Goal: Transaction & Acquisition: Purchase product/service

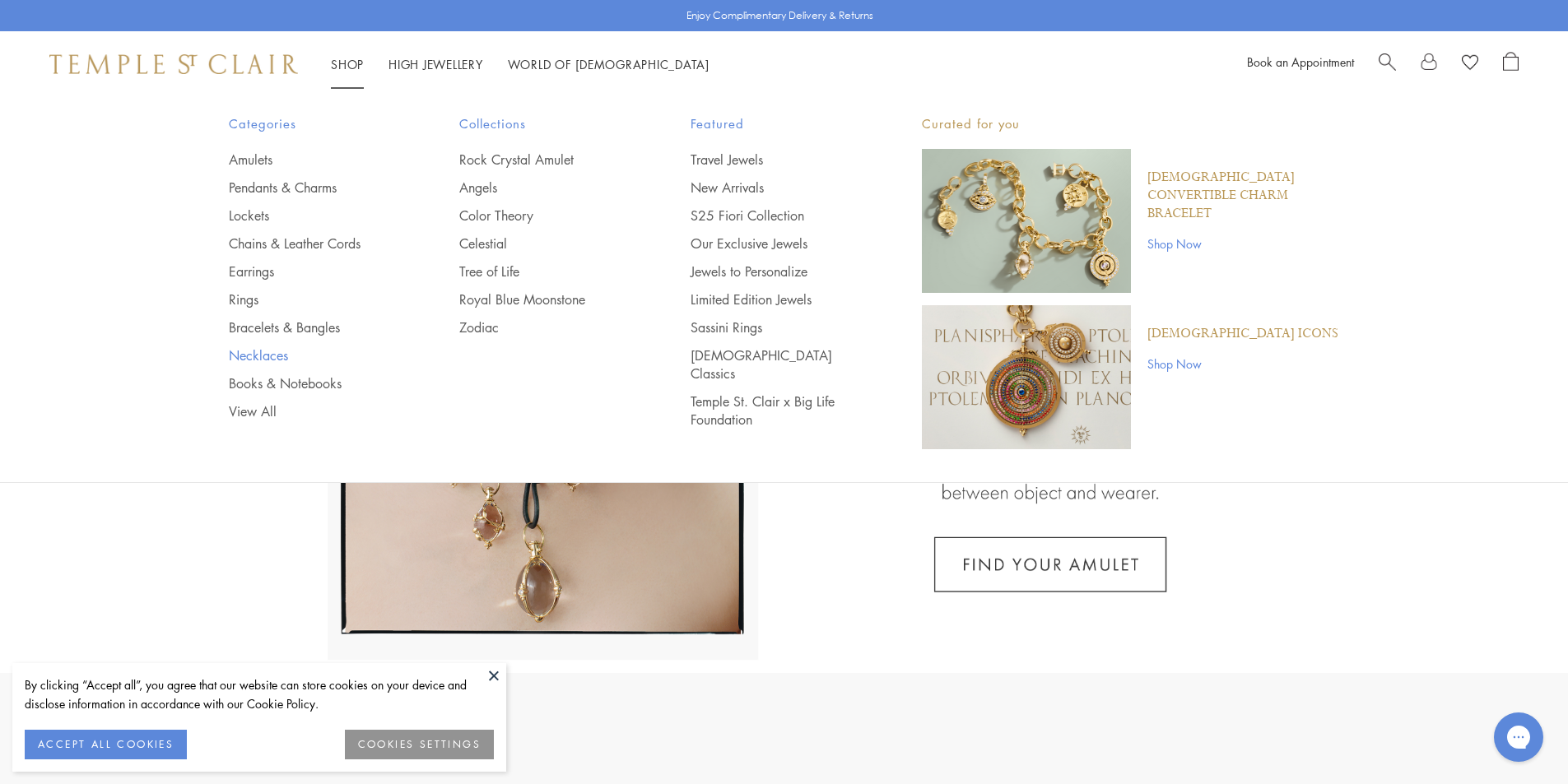
click at [260, 356] on link "Necklaces" at bounding box center [312, 355] width 166 height 19
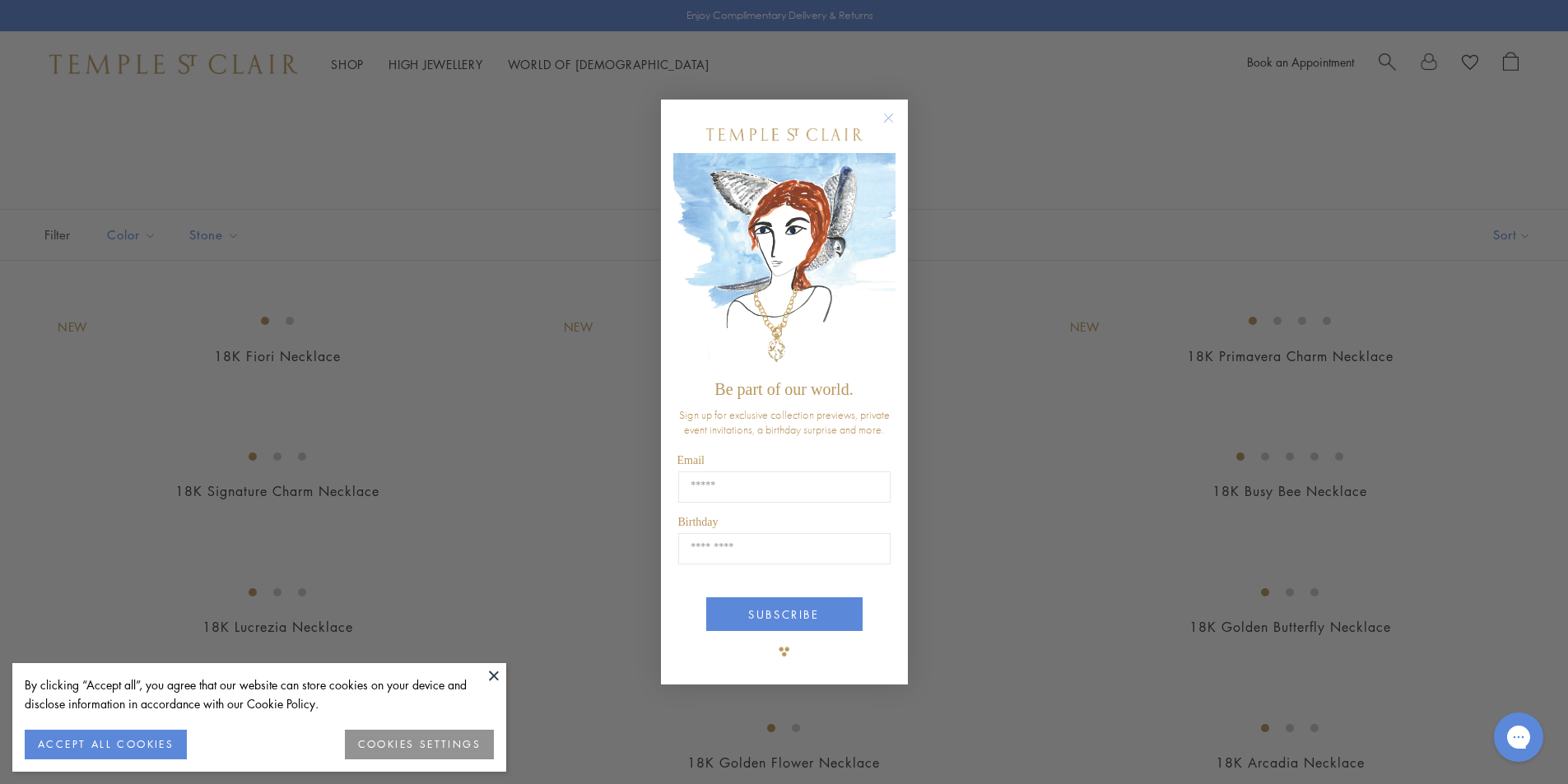
click at [890, 114] on circle "Close dialog" at bounding box center [888, 118] width 19 height 19
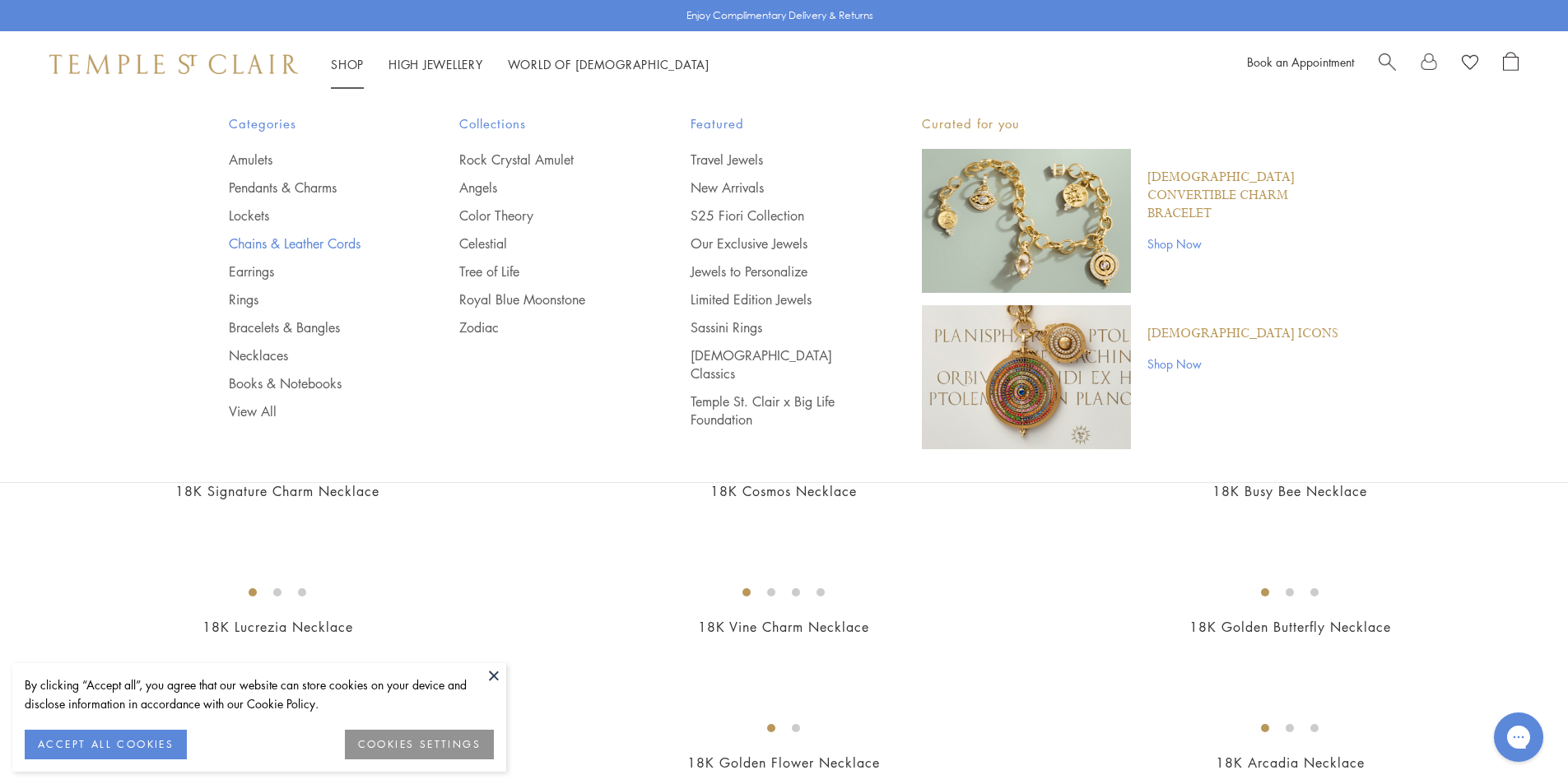
click at [249, 251] on link "Chains & Leather Cords" at bounding box center [312, 243] width 166 height 19
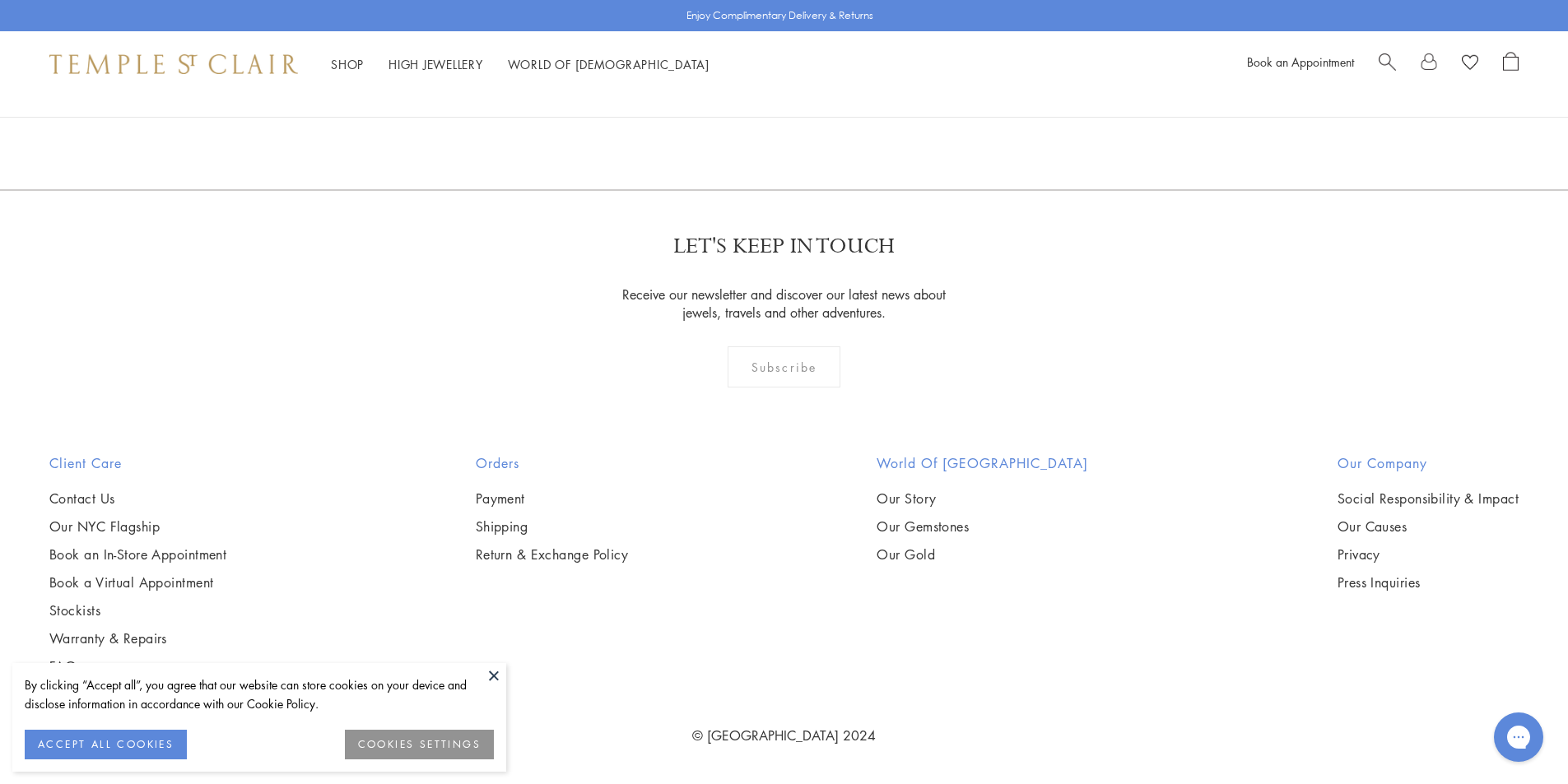
scroll to position [1217, 0]
click at [0, 0] on img at bounding box center [0, 0] width 0 height 0
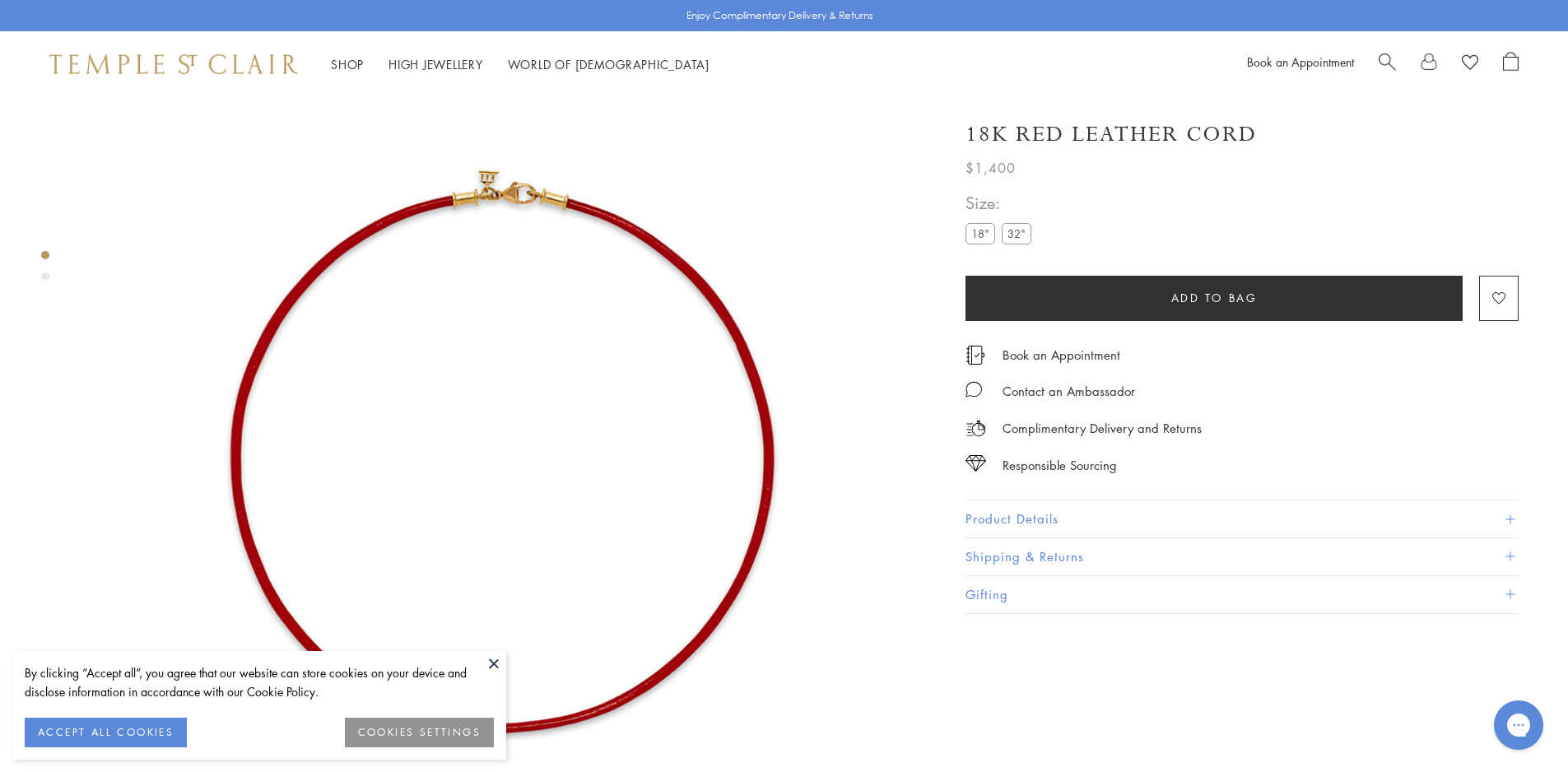
scroll to position [97, 0]
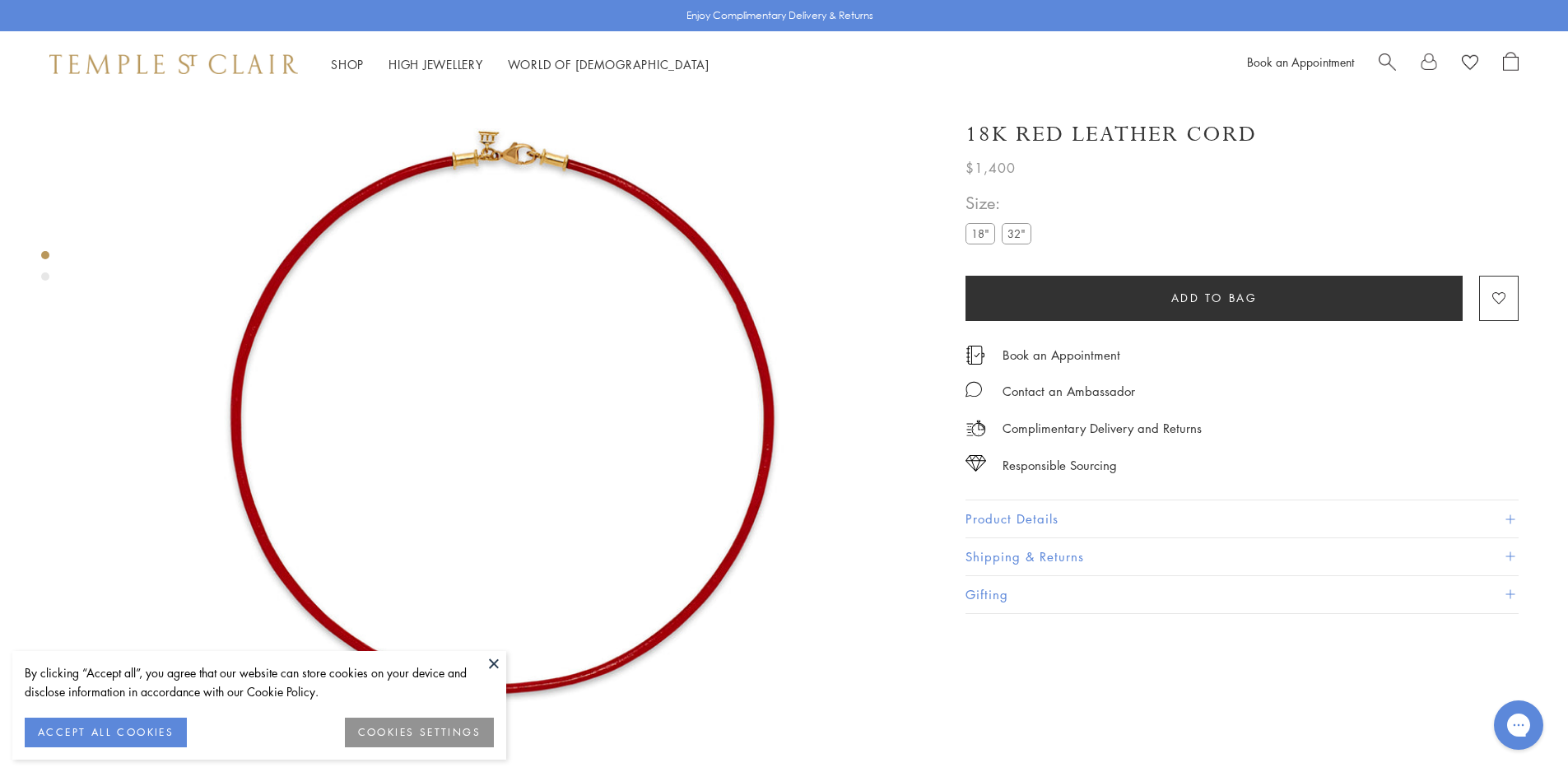
click at [1017, 231] on label "32"" at bounding box center [1016, 233] width 29 height 20
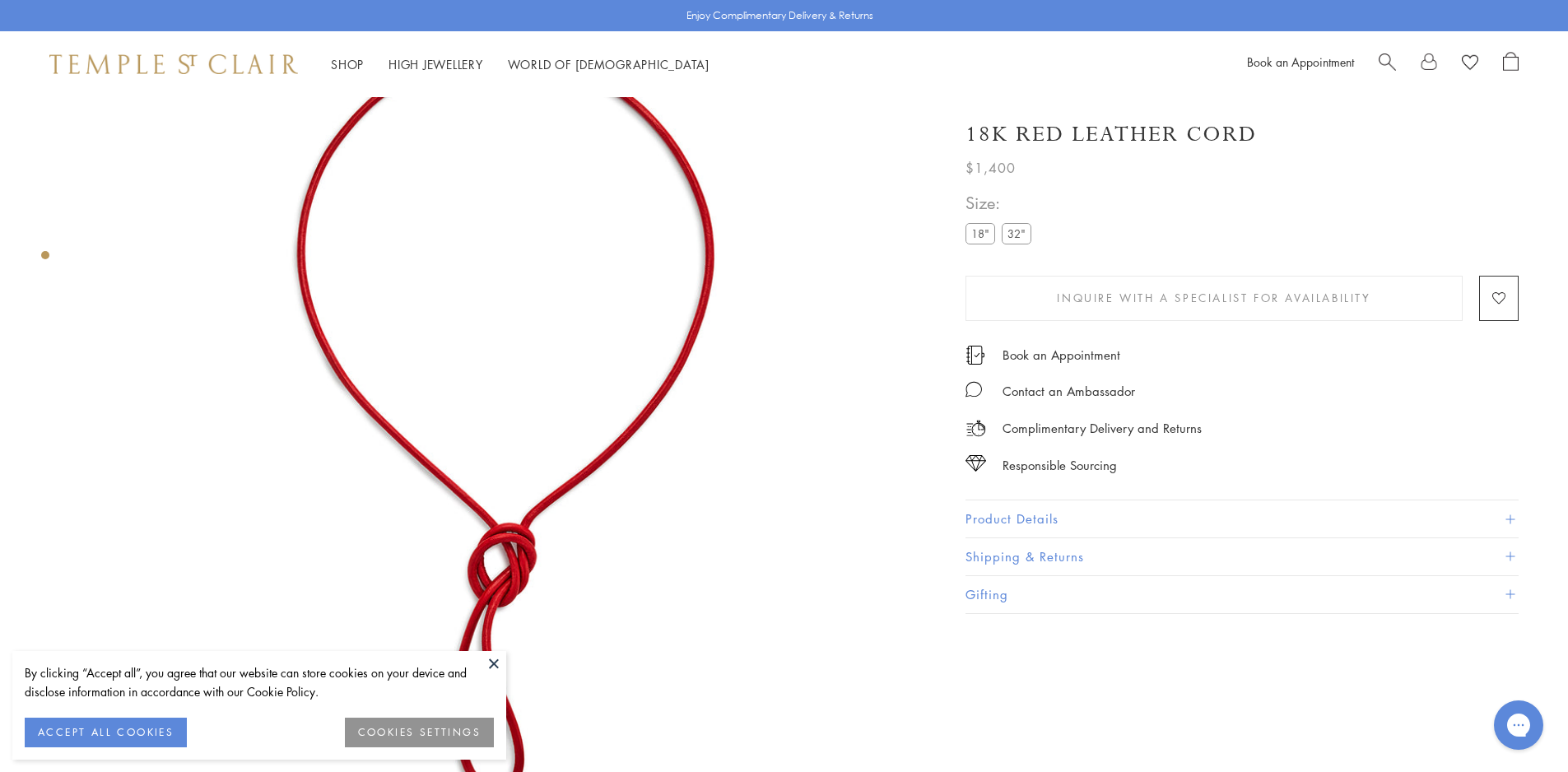
click at [1112, 515] on button "Product Details" at bounding box center [1243, 520] width 554 height 37
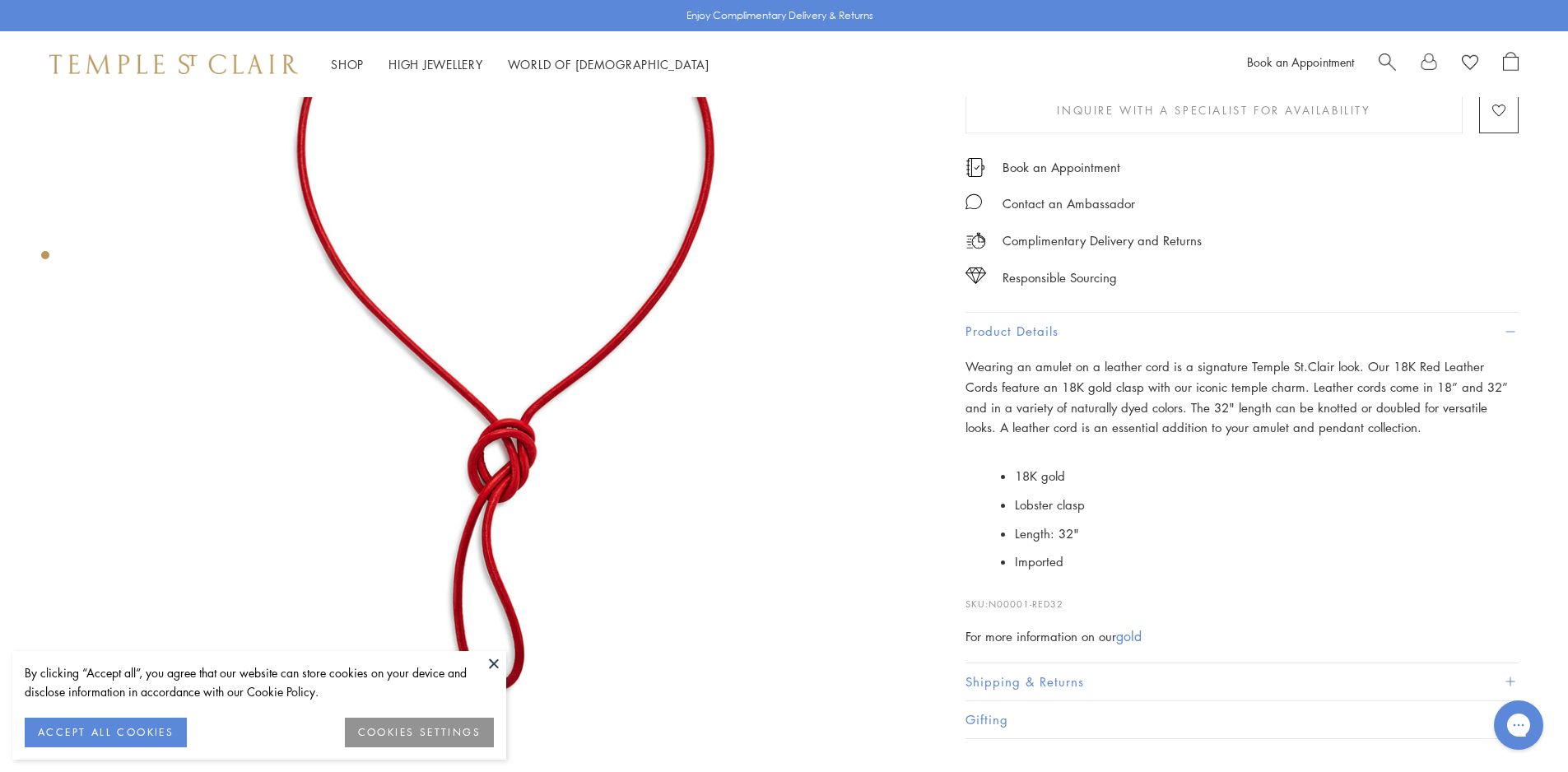
scroll to position [344, 0]
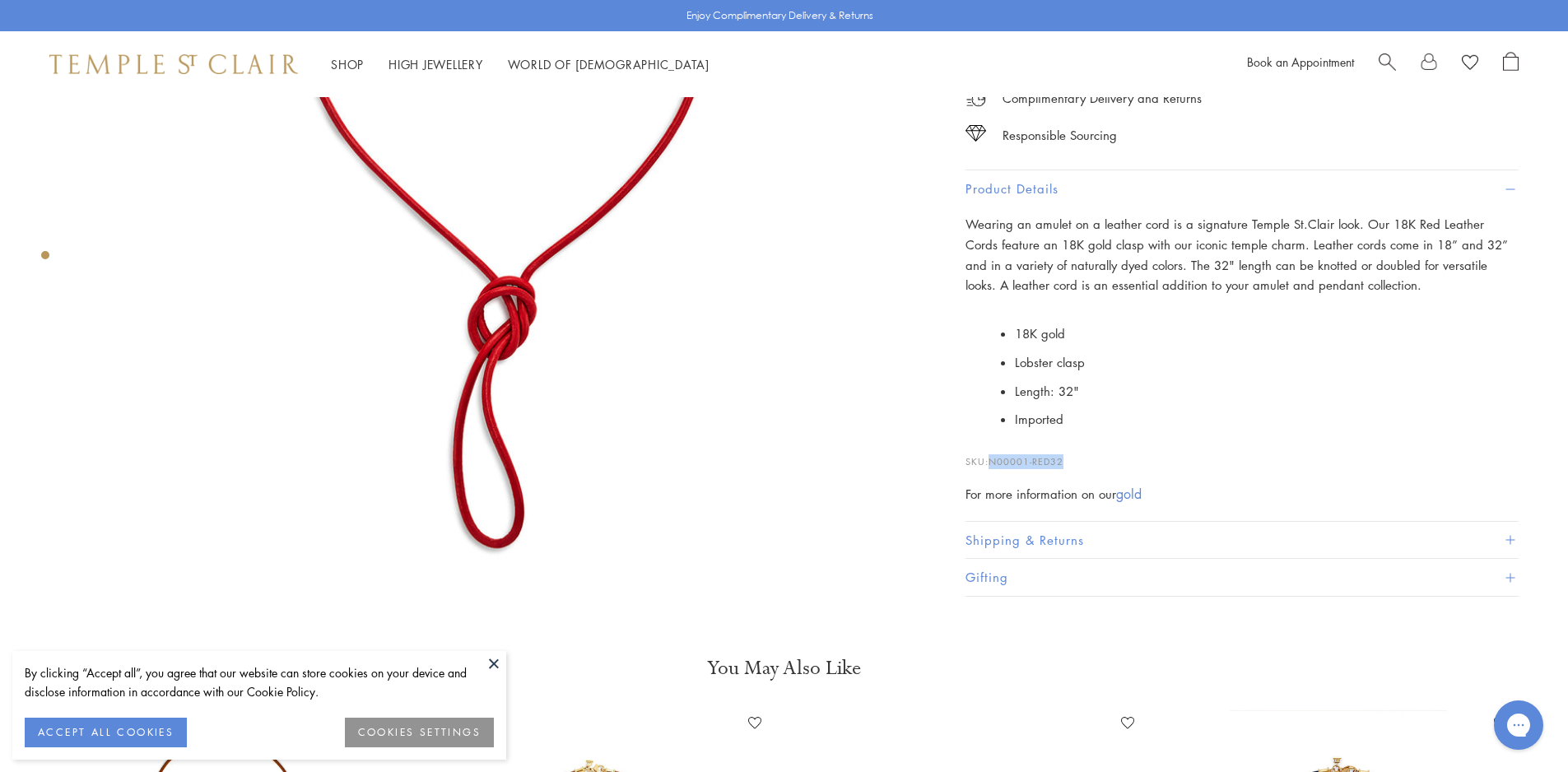
drag, startPoint x: 1068, startPoint y: 460, endPoint x: 999, endPoint y: 457, distance: 69.1
click at [995, 459] on p "SKU: N00001-RED32" at bounding box center [1243, 453] width 554 height 31
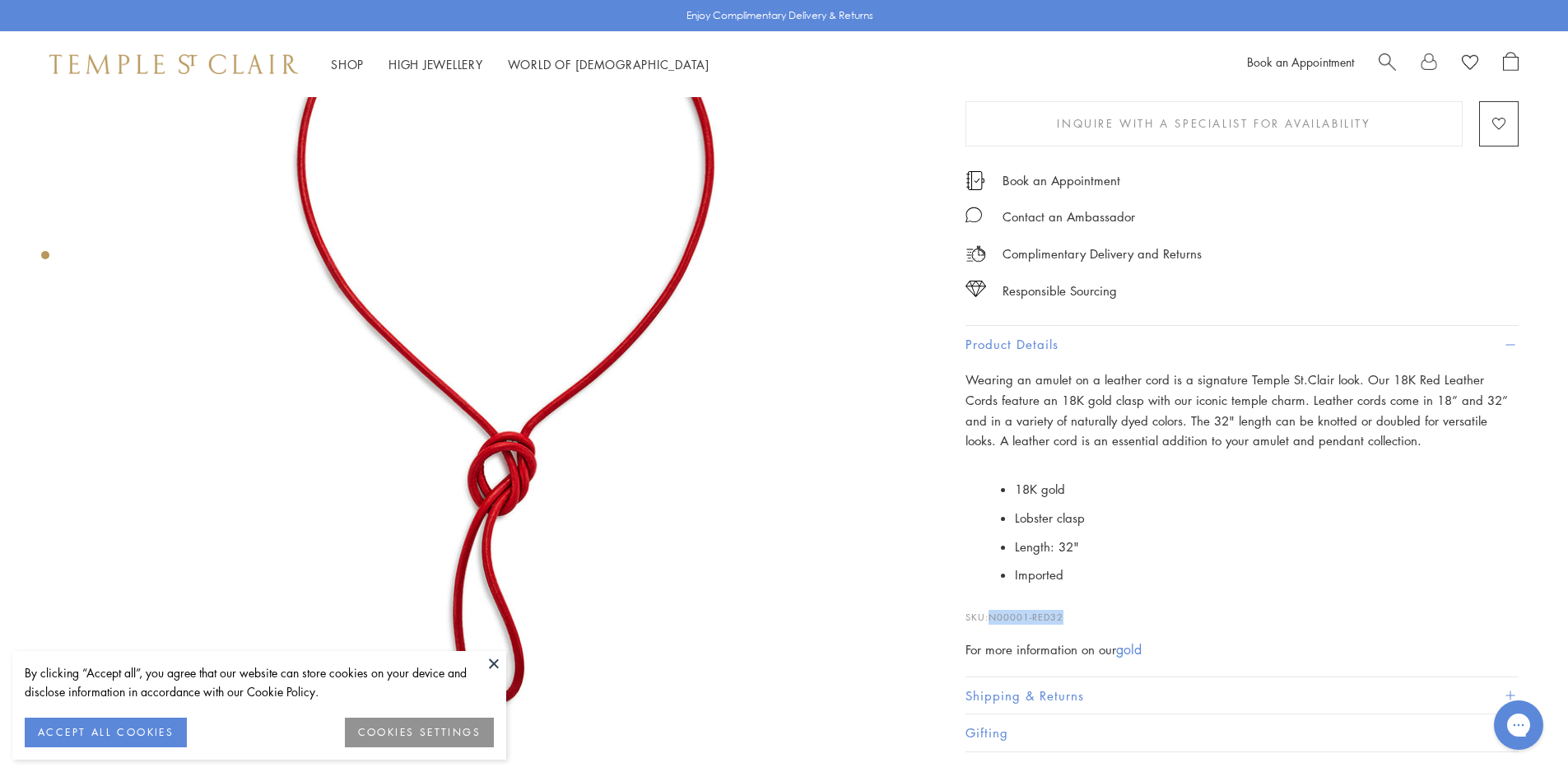
scroll to position [329, 0]
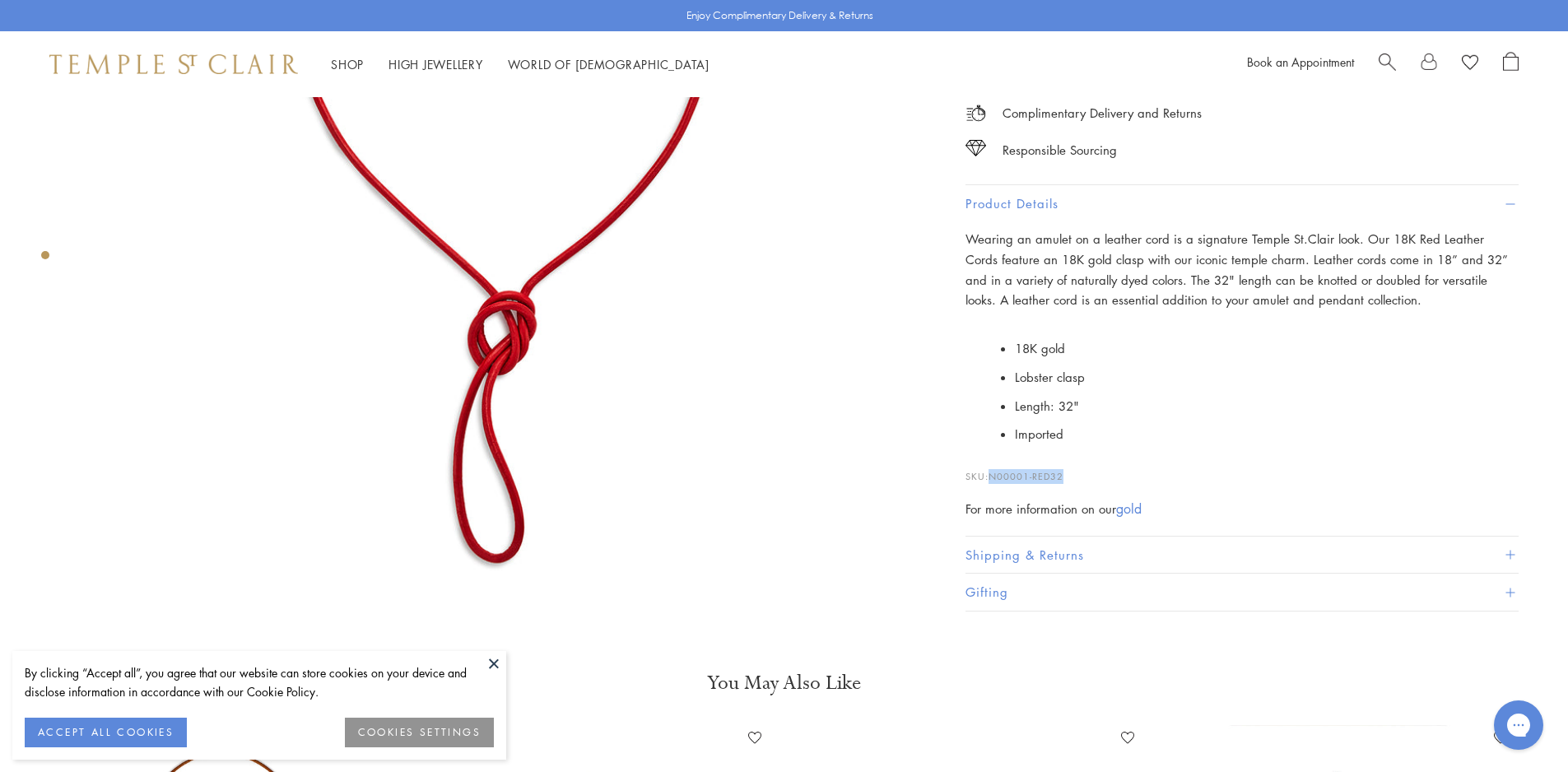
copy span "N00001-RED32"
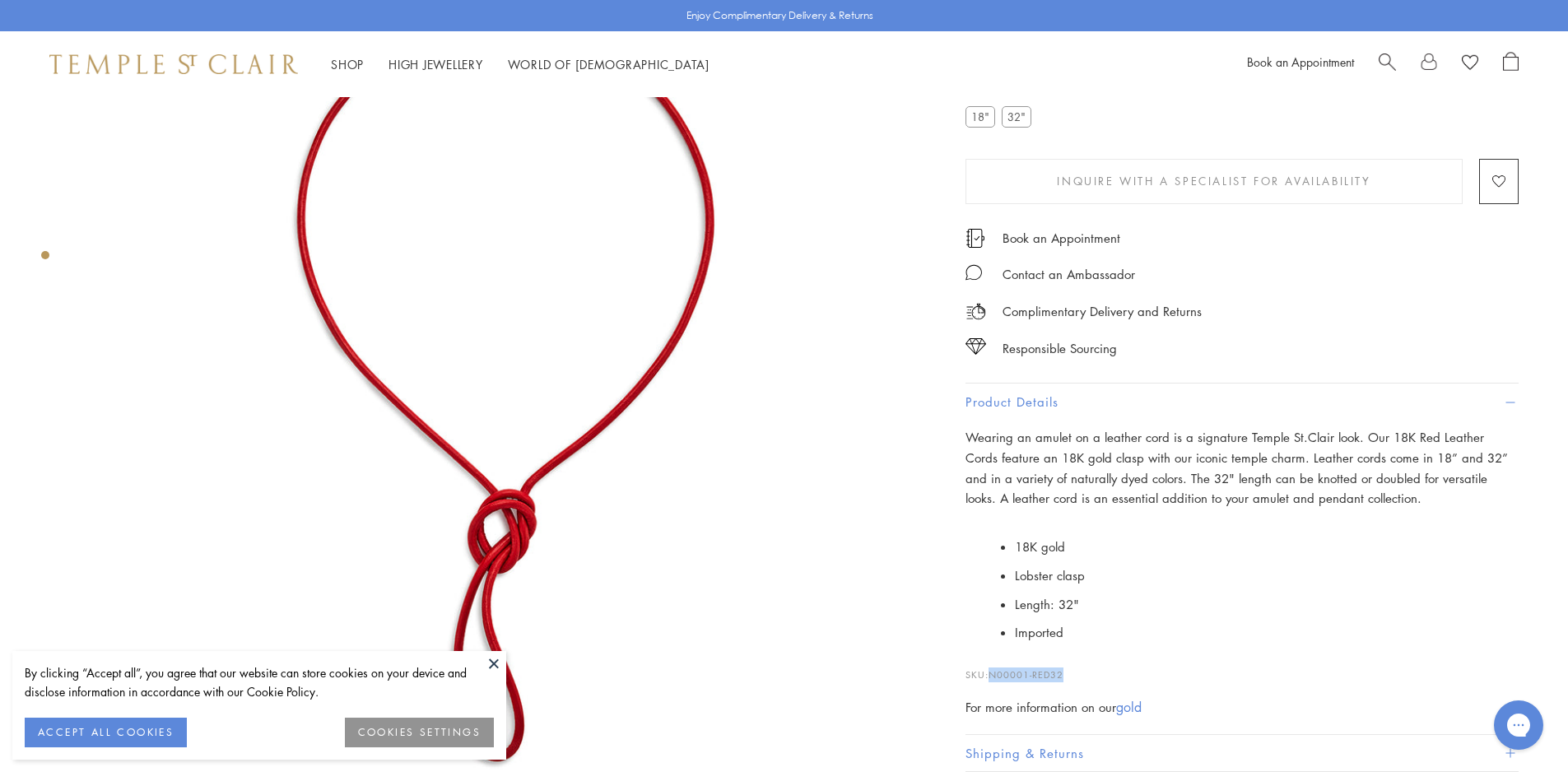
scroll to position [0, 0]
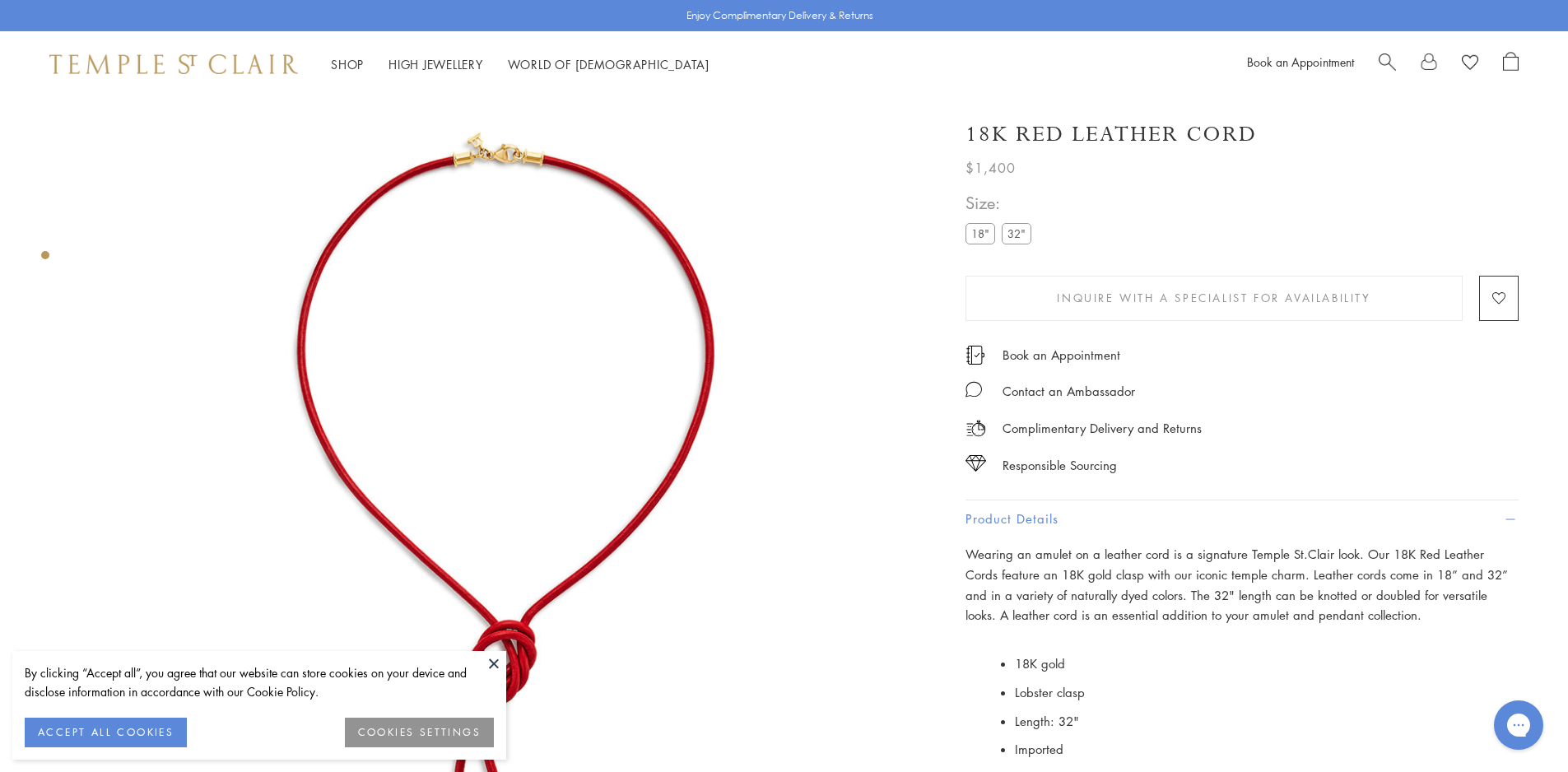
click at [983, 235] on label "18"" at bounding box center [980, 233] width 29 height 20
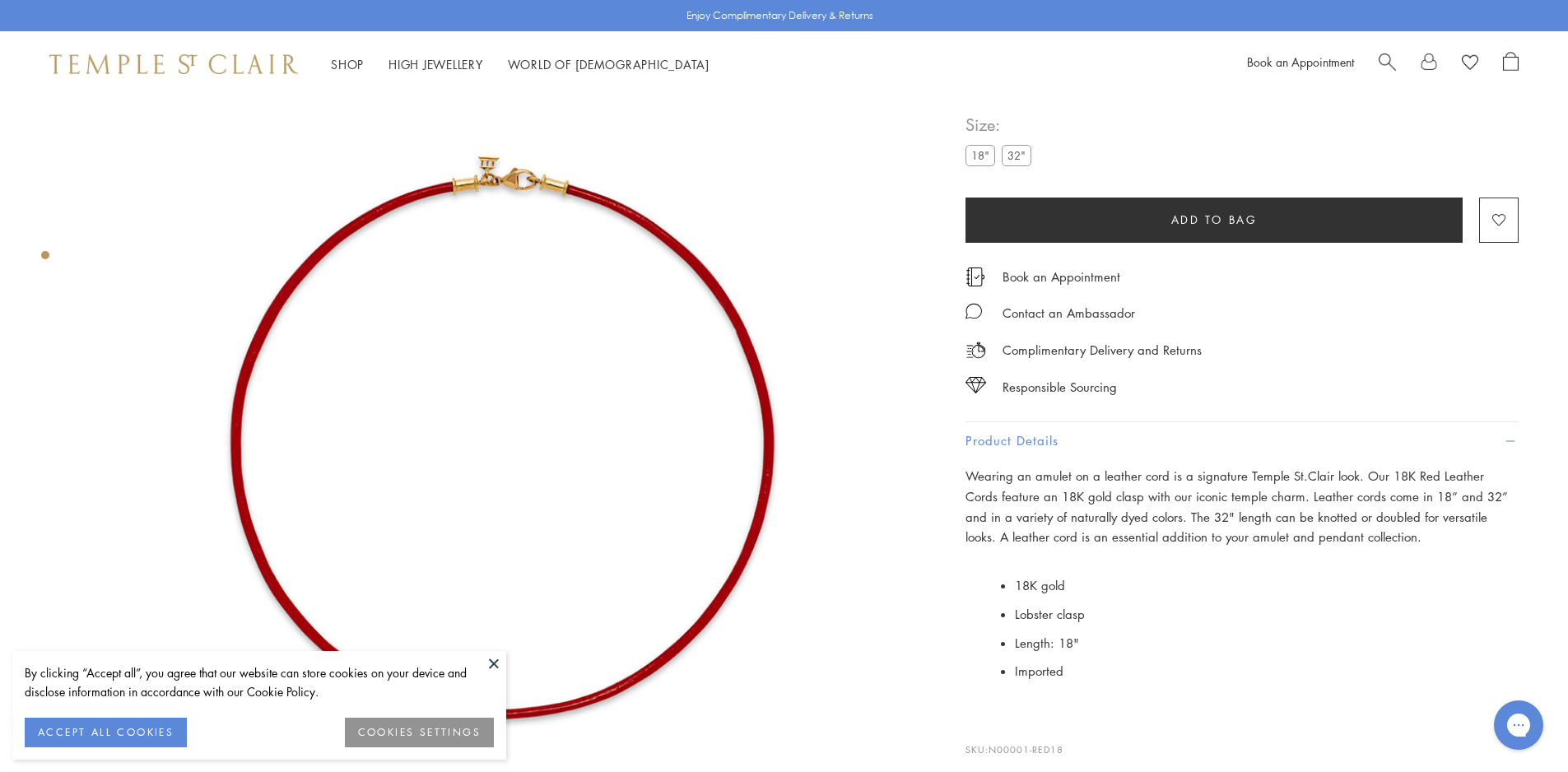
scroll to position [97, 0]
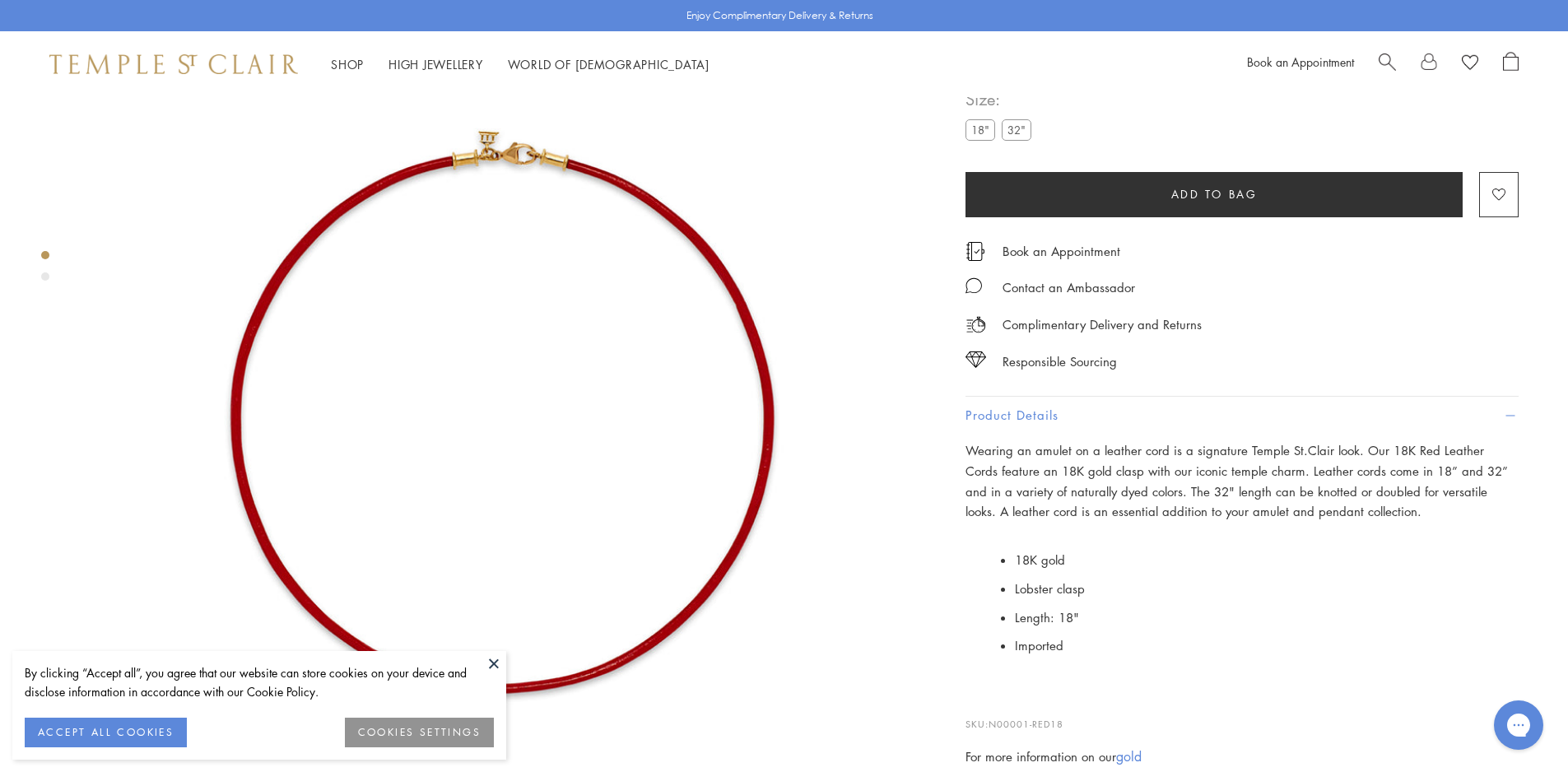
click at [485, 666] on button at bounding box center [493, 663] width 24 height 24
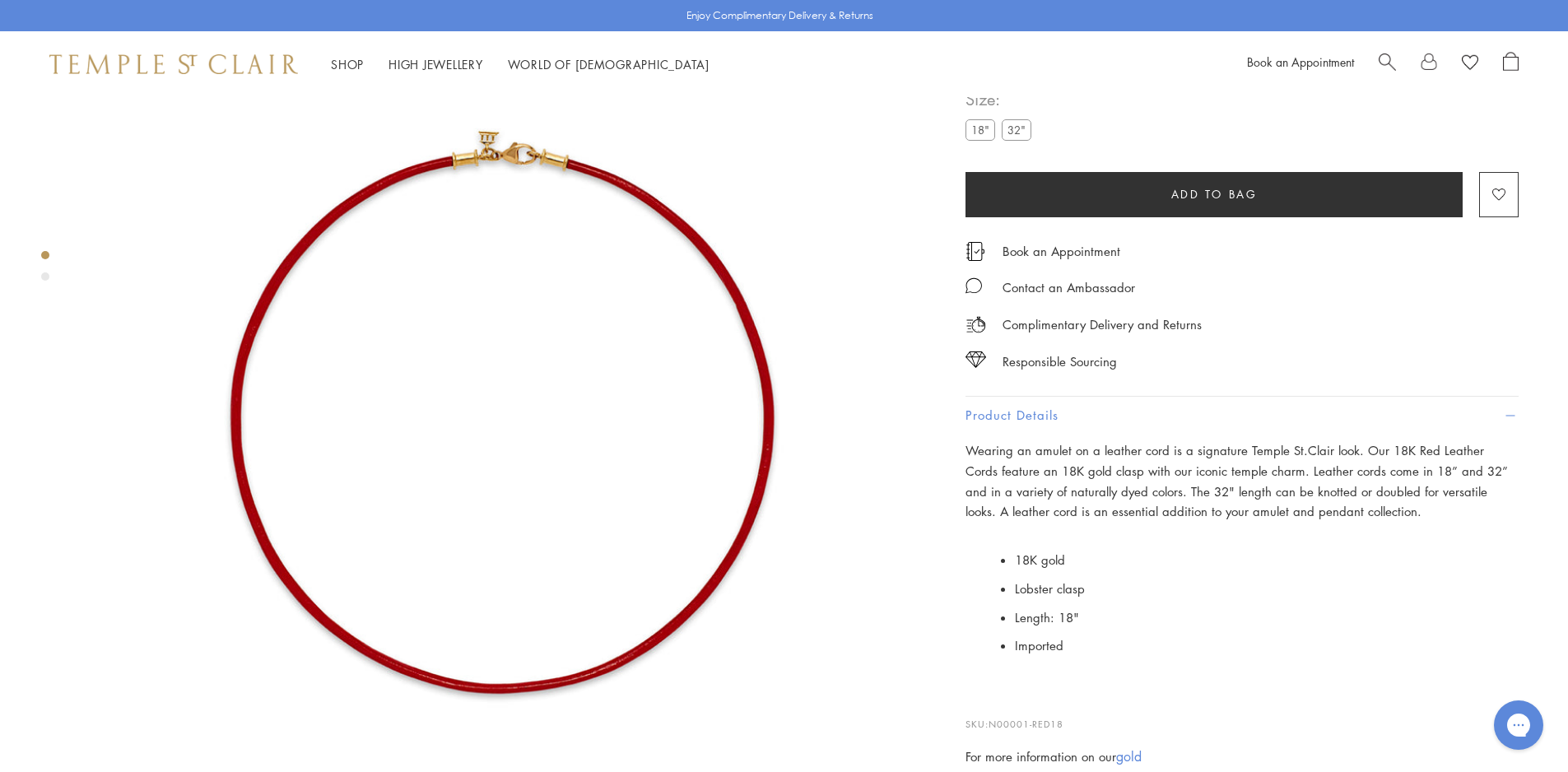
click at [1019, 125] on div "Size: 18" 32"" at bounding box center [1002, 115] width 72 height 58
click at [1026, 136] on label "32"" at bounding box center [1016, 129] width 29 height 20
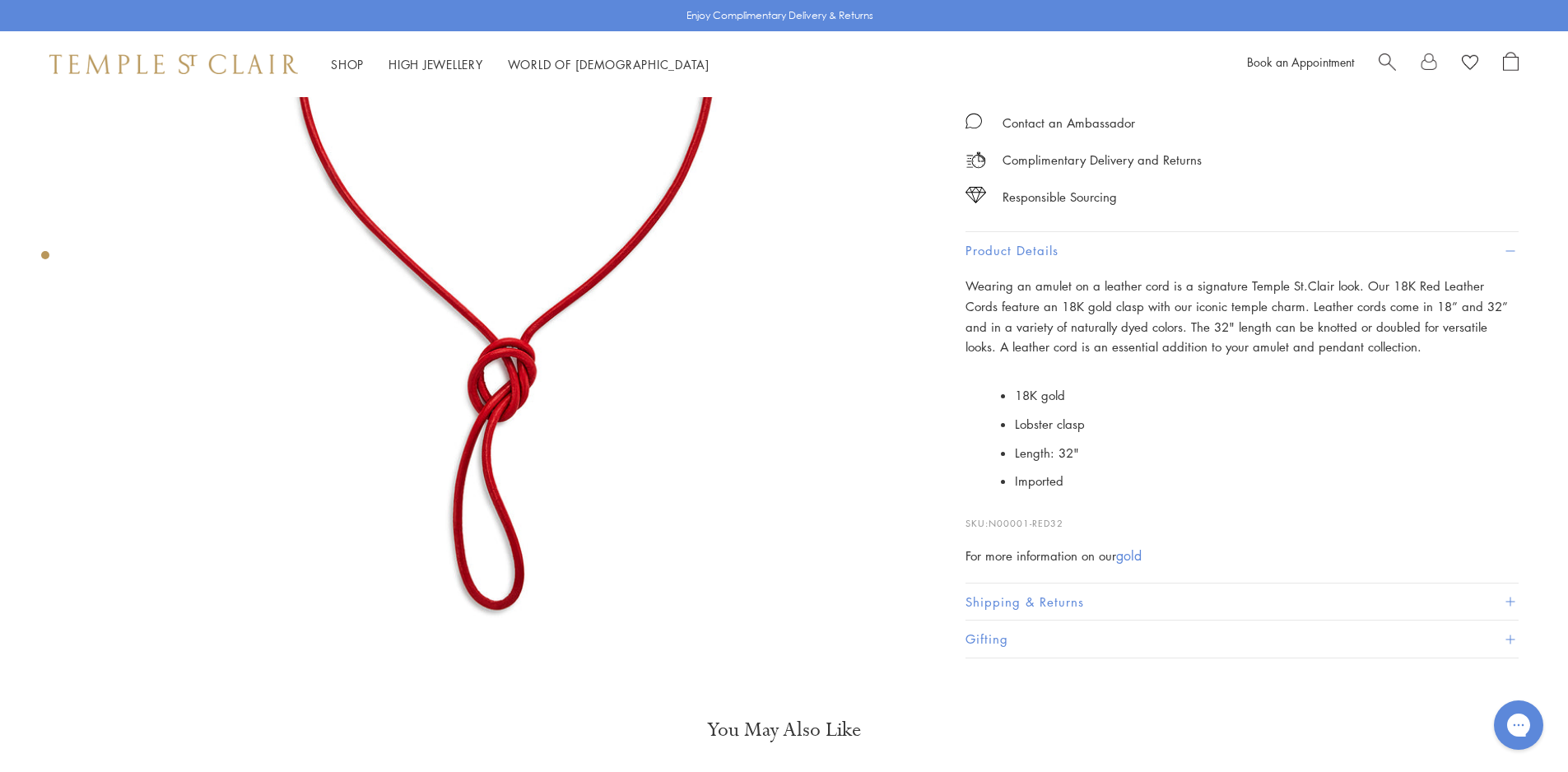
scroll to position [427, 0]
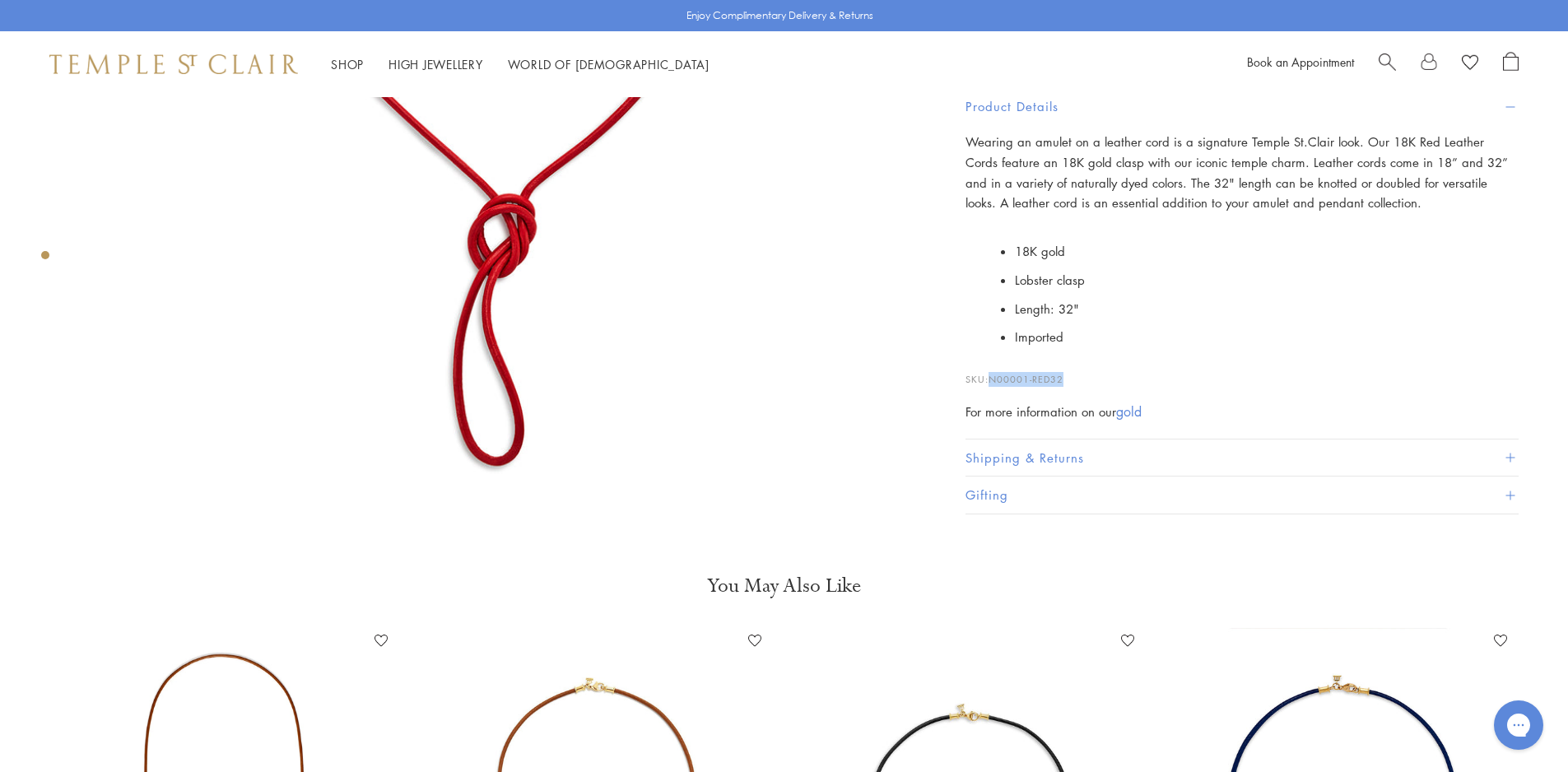
drag, startPoint x: 1083, startPoint y: 380, endPoint x: 992, endPoint y: 379, distance: 91.0
click at [992, 379] on p "SKU: N00001-RED32" at bounding box center [1243, 371] width 554 height 31
copy span "N00001-RED32"
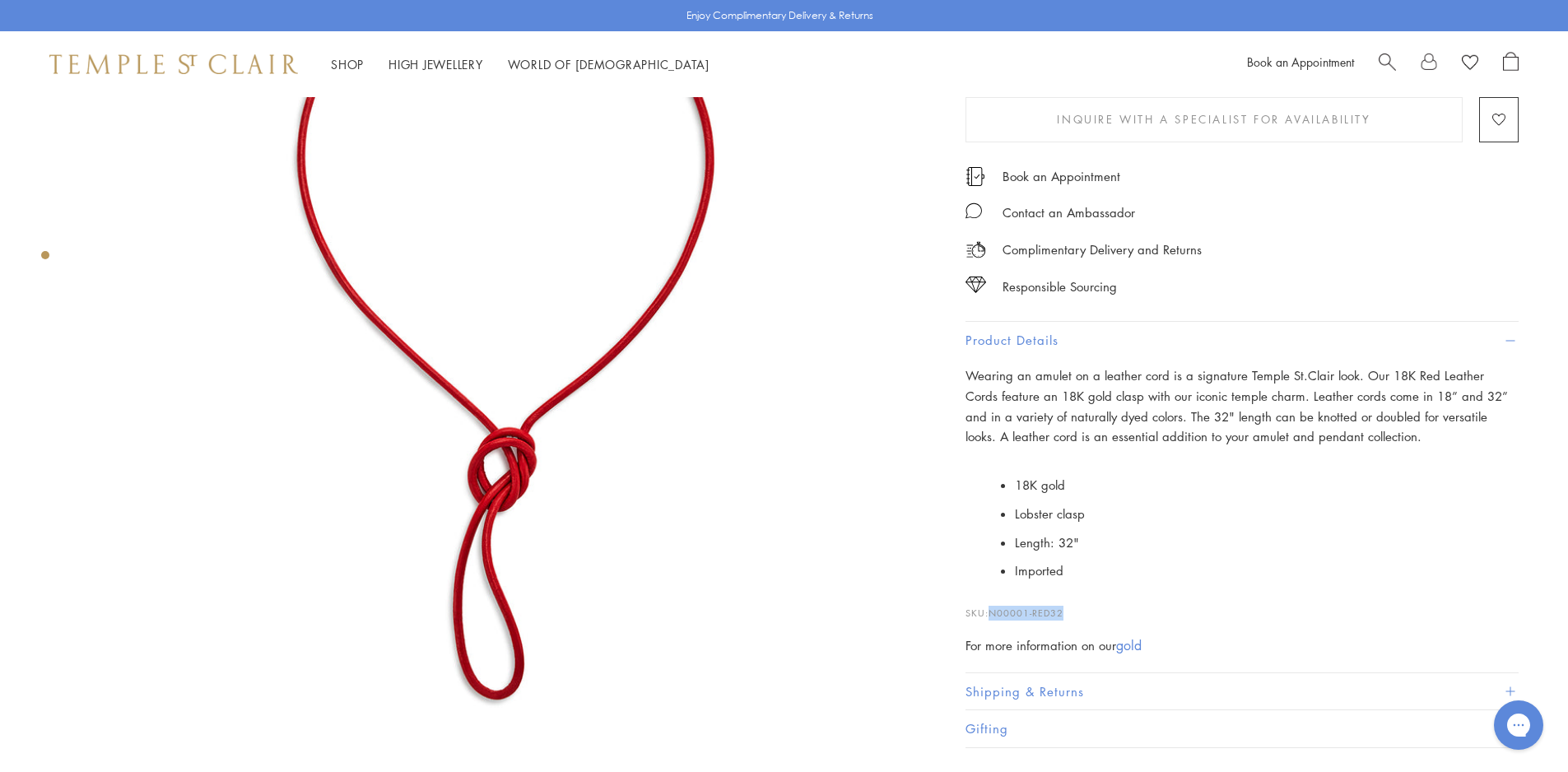
scroll to position [0, 0]
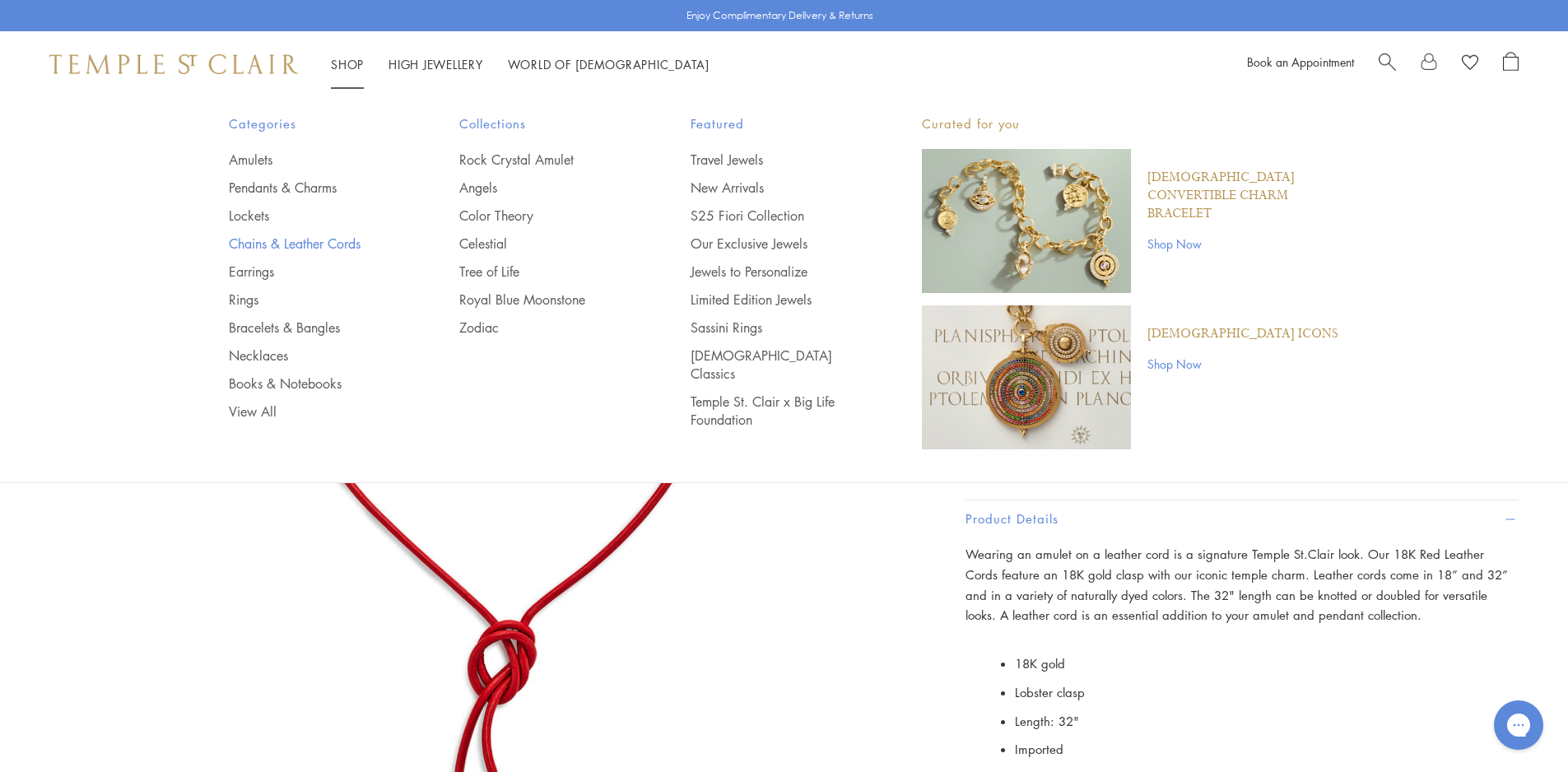
click at [258, 242] on link "Chains & Leather Cords" at bounding box center [312, 244] width 166 height 19
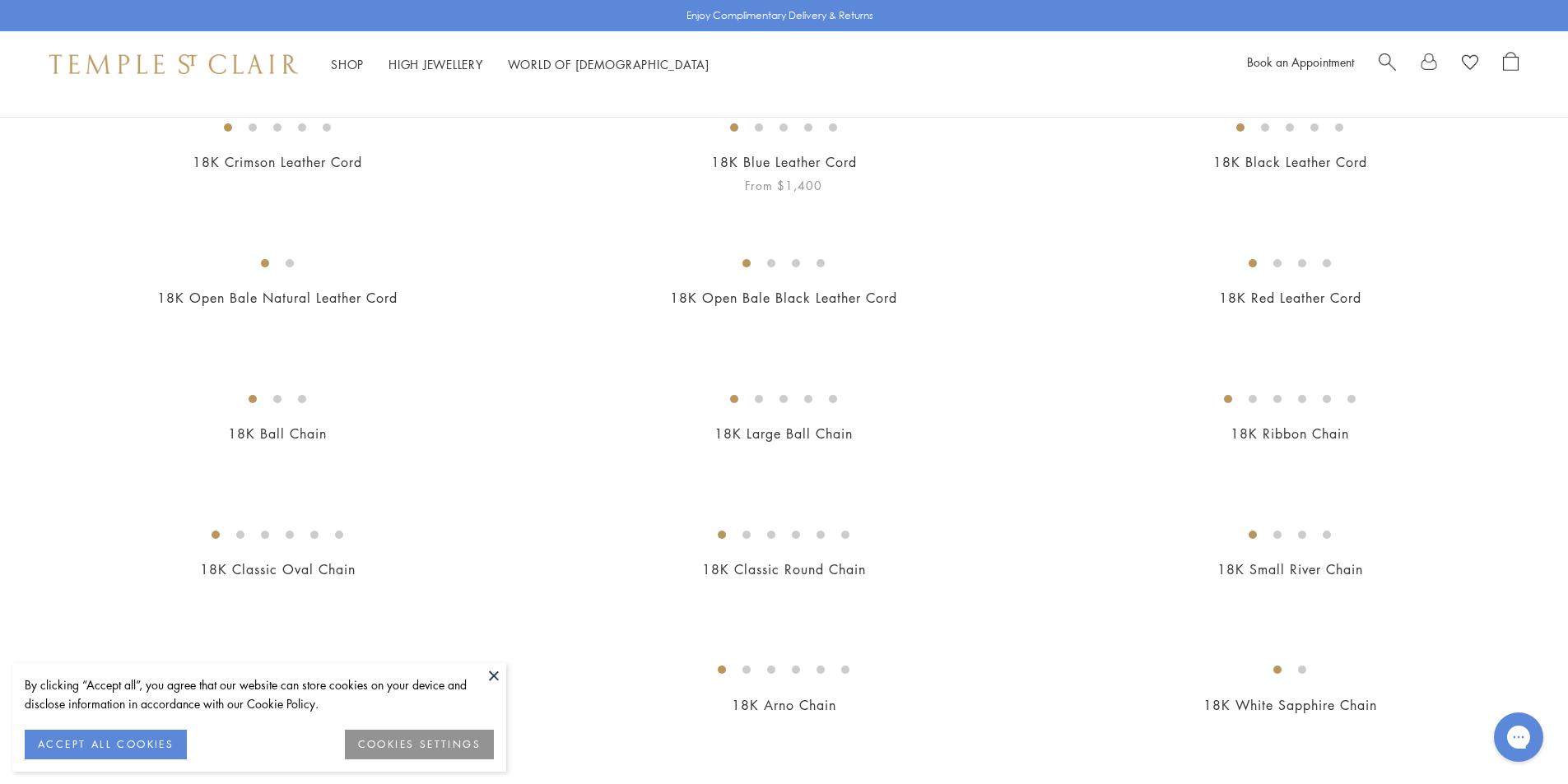
scroll to position [823, 0]
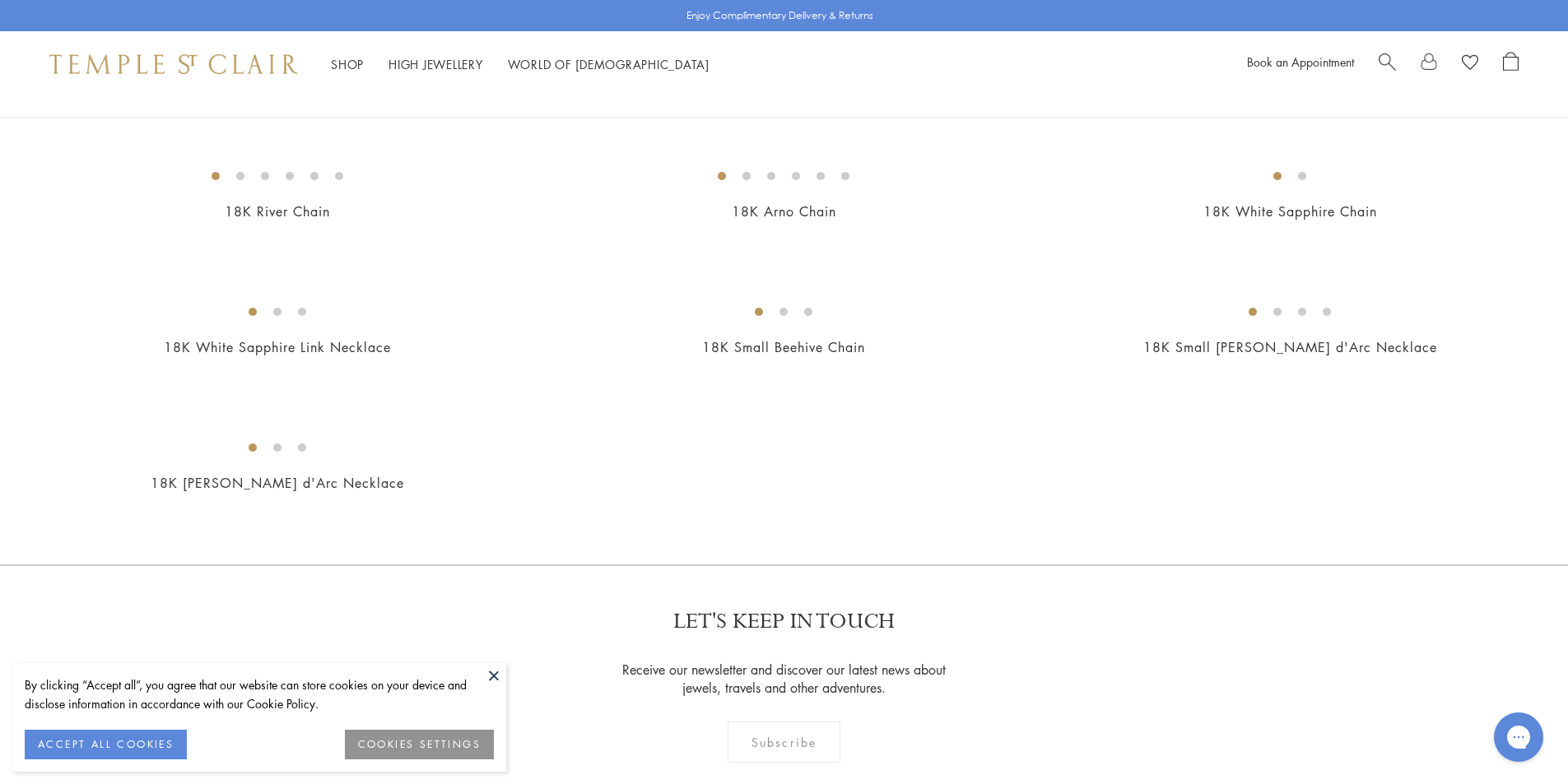
click at [0, 0] on img at bounding box center [0, 0] width 0 height 0
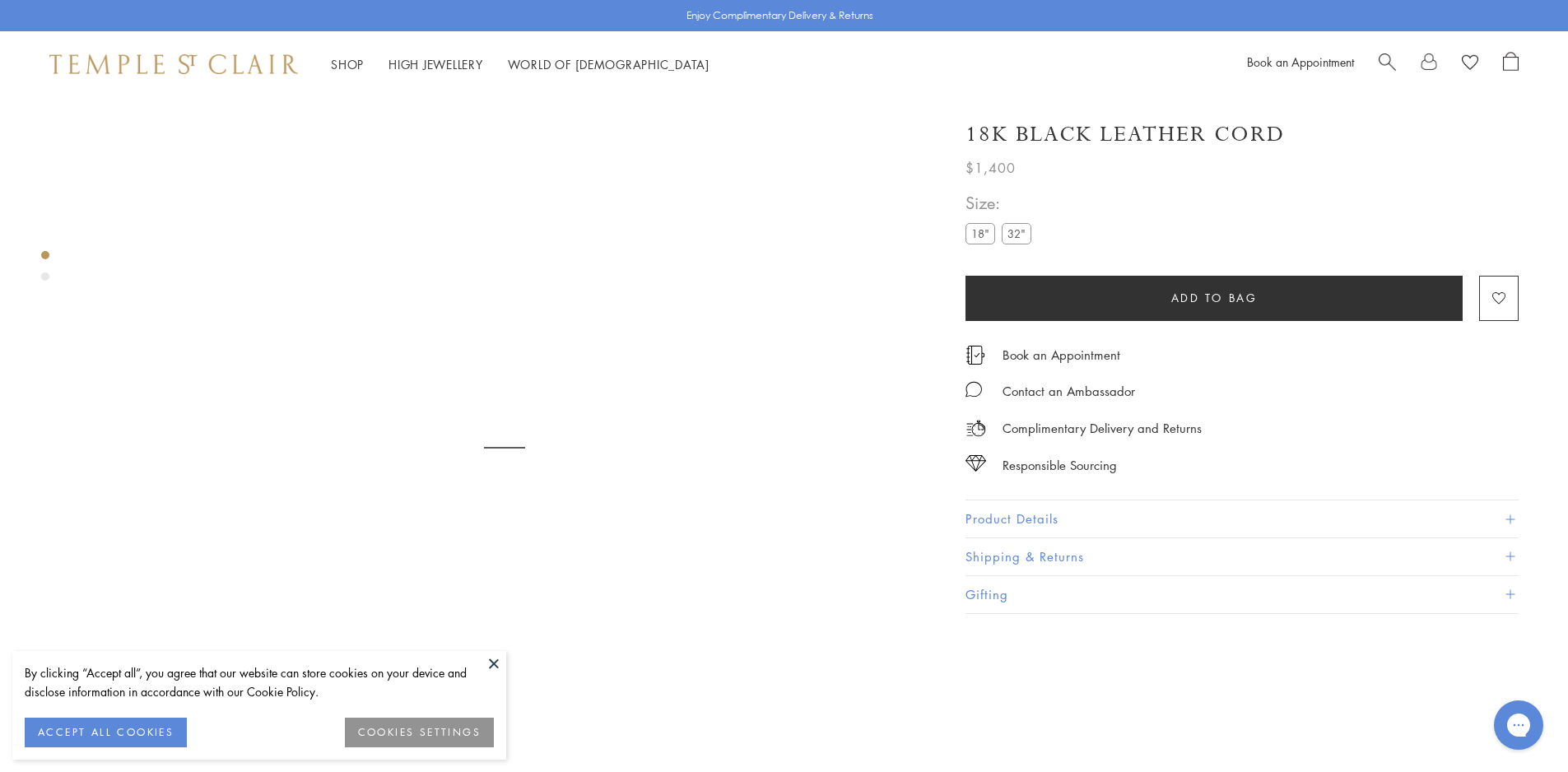
scroll to position [97, 0]
click at [1015, 230] on label "32"" at bounding box center [1016, 233] width 29 height 20
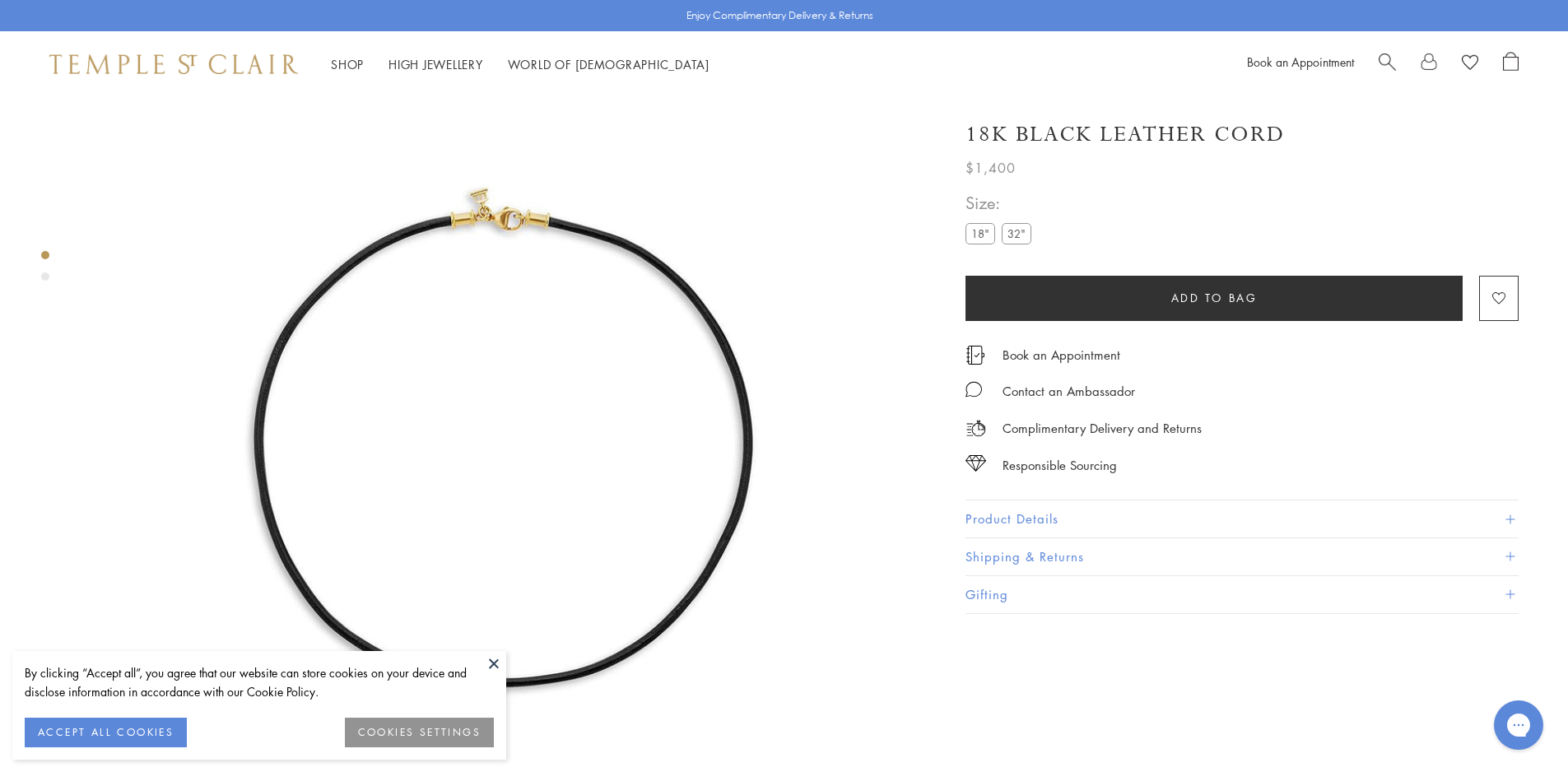
click at [1084, 512] on button "Product Details" at bounding box center [1243, 520] width 554 height 37
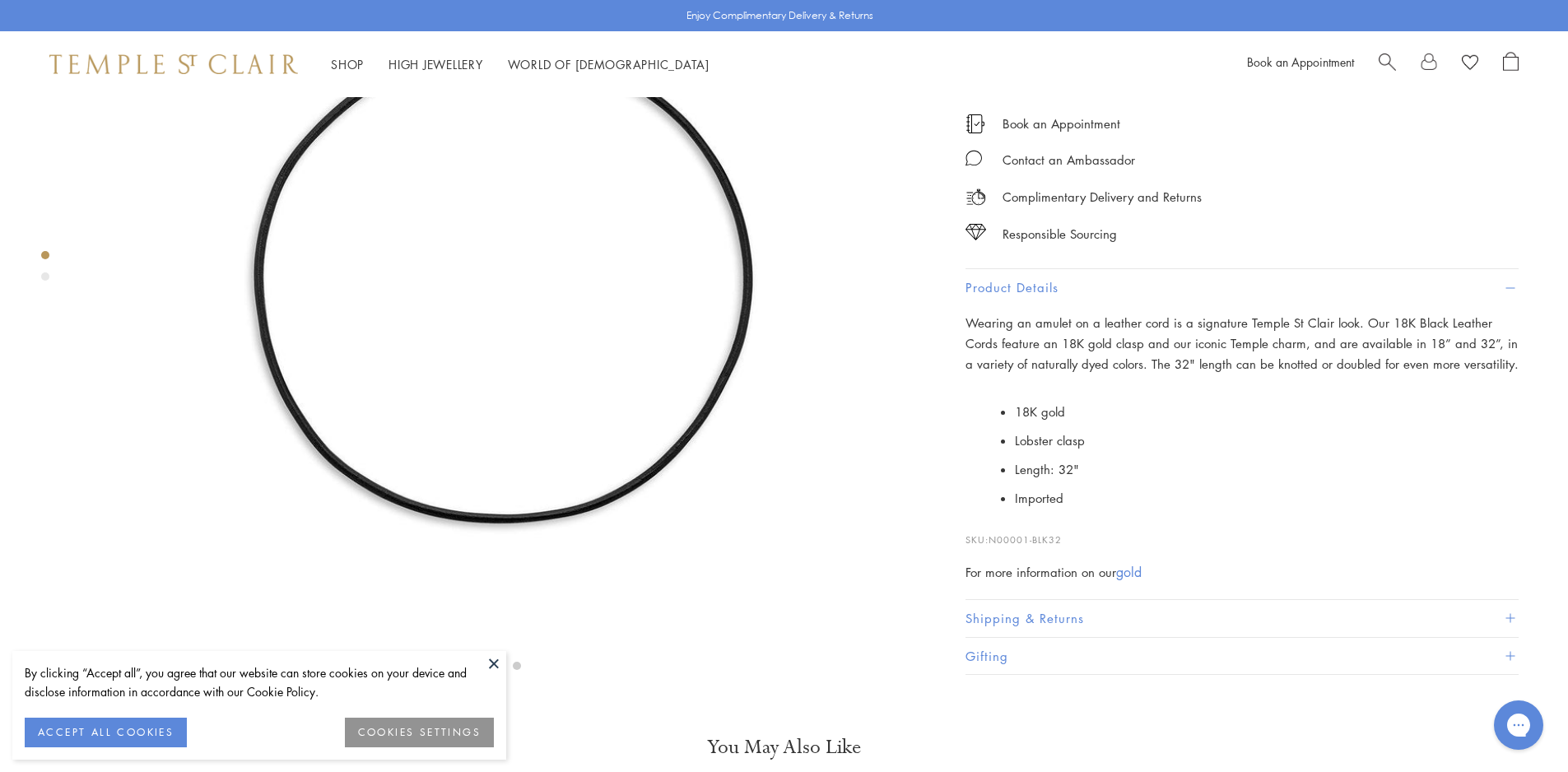
scroll to position [262, 0]
drag, startPoint x: 1072, startPoint y: 649, endPoint x: 993, endPoint y: 649, distance: 79.0
click at [993, 548] on p "SKU: N00001-BLK32" at bounding box center [1243, 532] width 554 height 31
copy span "N00001-BLK32"
